Goal: Transaction & Acquisition: Purchase product/service

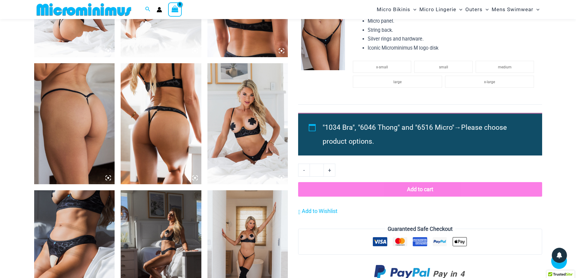
scroll to position [600, 0]
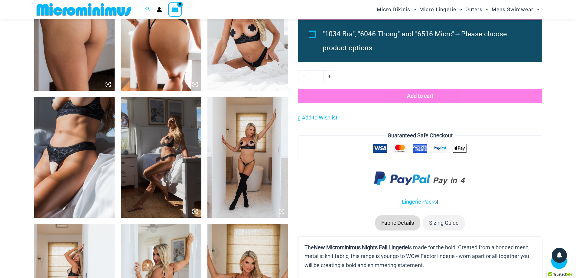
click at [107, 211] on icon at bounding box center [108, 211] width 5 height 5
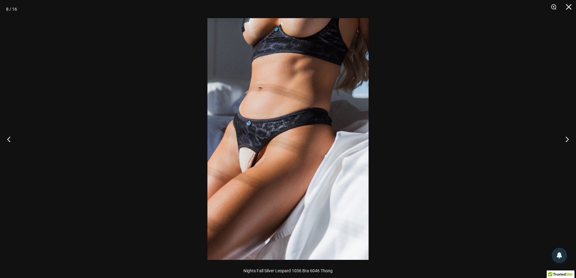
click at [275, 155] on img at bounding box center [288, 139] width 161 height 242
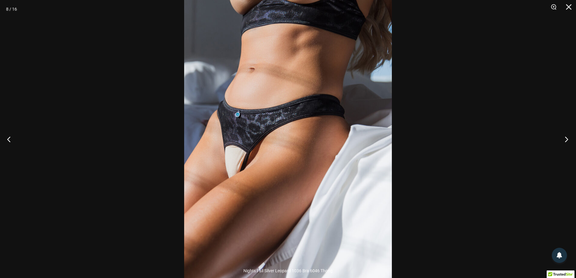
click at [567, 138] on button "Next" at bounding box center [565, 139] width 23 height 30
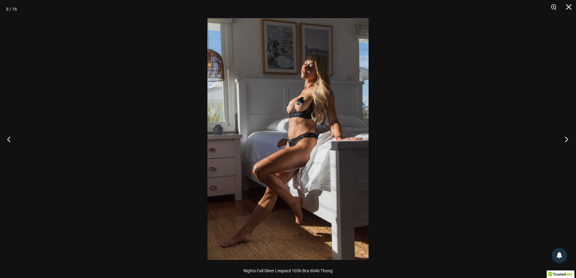
click at [567, 138] on button "Next" at bounding box center [565, 139] width 23 height 30
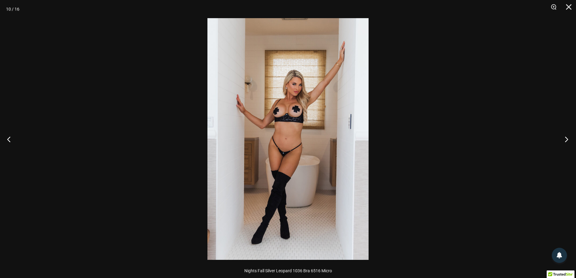
click at [567, 138] on button "Next" at bounding box center [565, 139] width 23 height 30
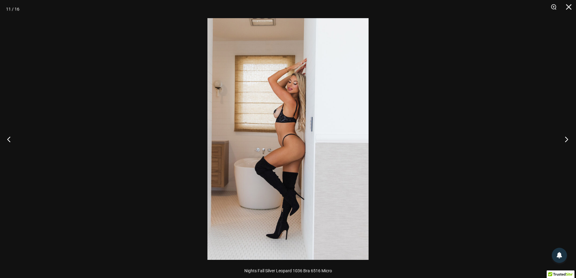
click at [567, 138] on button "Next" at bounding box center [565, 139] width 23 height 30
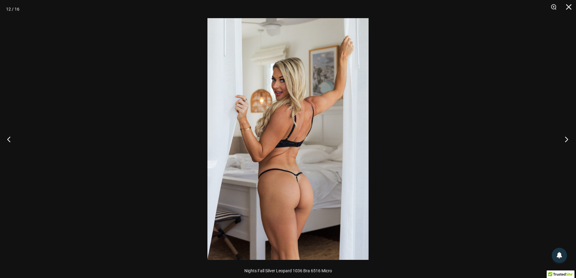
click at [567, 138] on button "Next" at bounding box center [565, 139] width 23 height 30
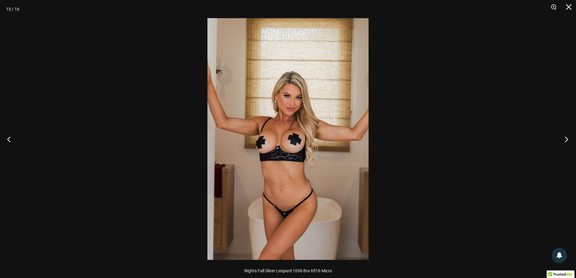
click at [567, 138] on button "Next" at bounding box center [565, 139] width 23 height 30
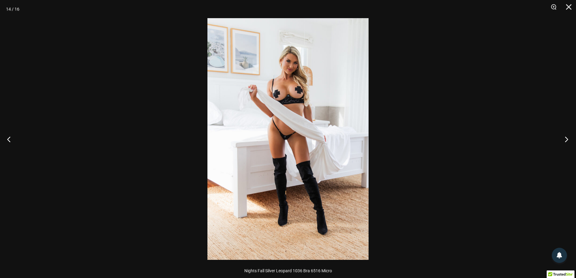
click at [567, 138] on button "Next" at bounding box center [565, 139] width 23 height 30
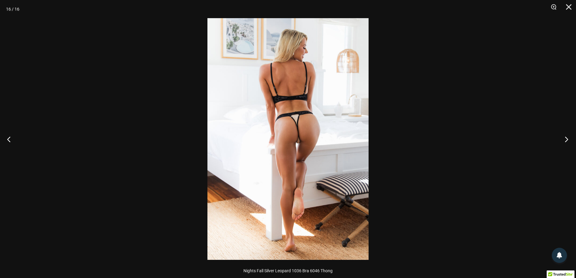
click at [567, 138] on button "Next" at bounding box center [565, 139] width 23 height 30
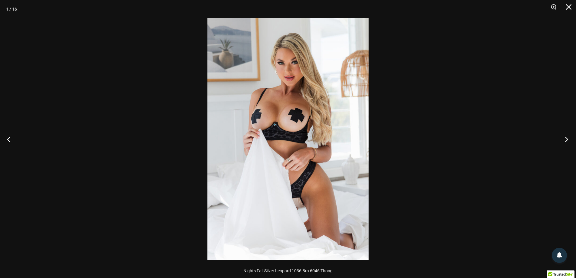
click at [567, 138] on button "Next" at bounding box center [565, 139] width 23 height 30
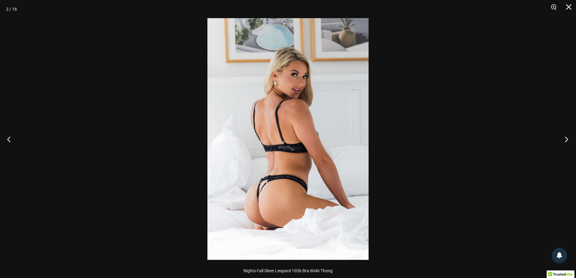
click at [567, 138] on button "Next" at bounding box center [565, 139] width 23 height 30
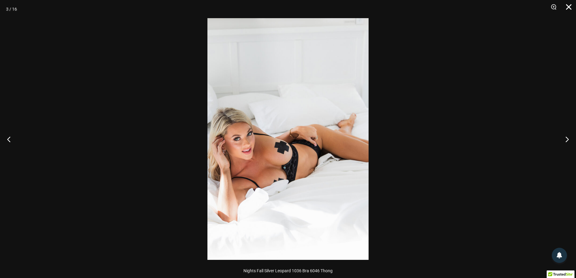
click at [567, 5] on button "Close" at bounding box center [566, 9] width 15 height 18
